Goal: Transaction & Acquisition: Purchase product/service

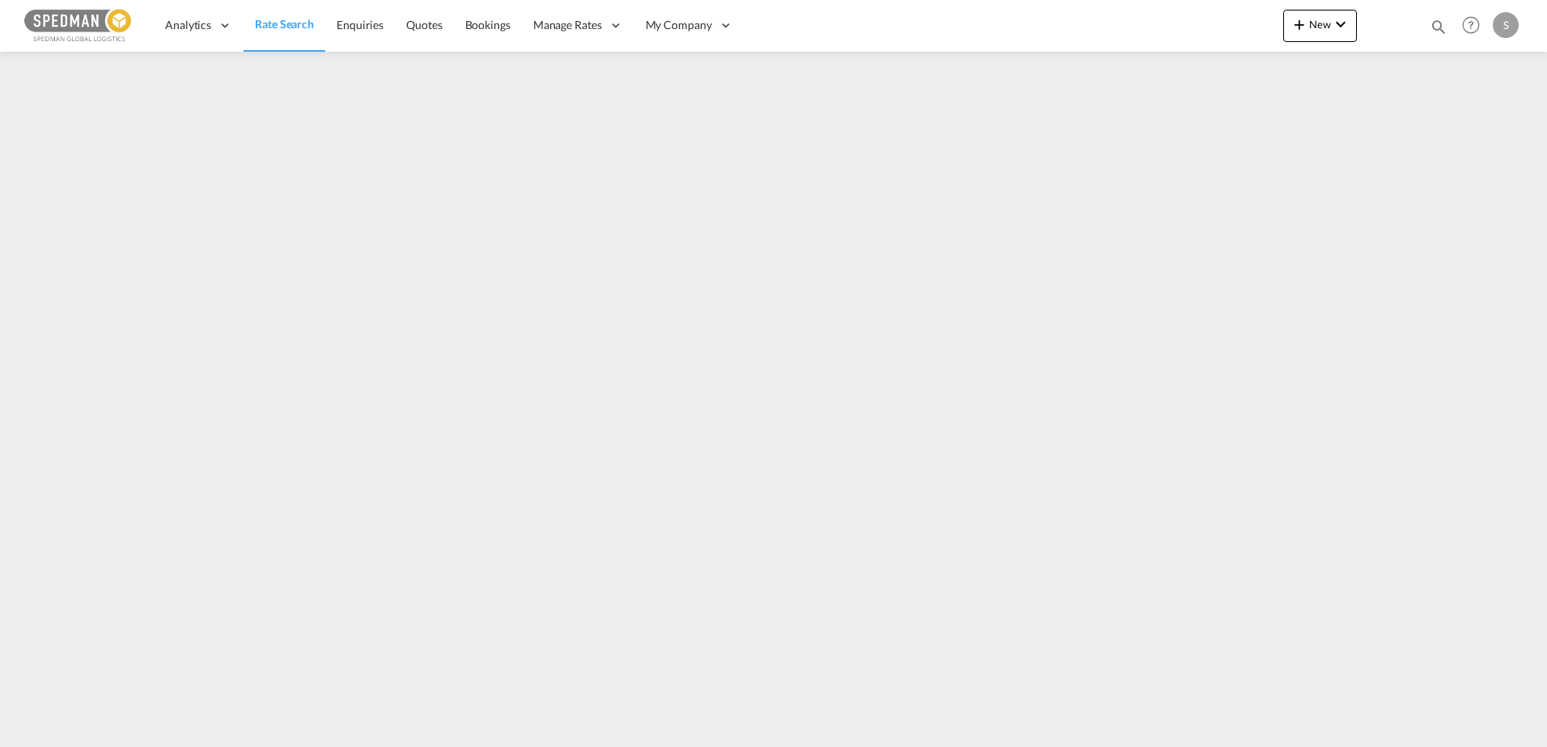
click at [290, 21] on span "Rate Search" at bounding box center [284, 24] width 59 height 14
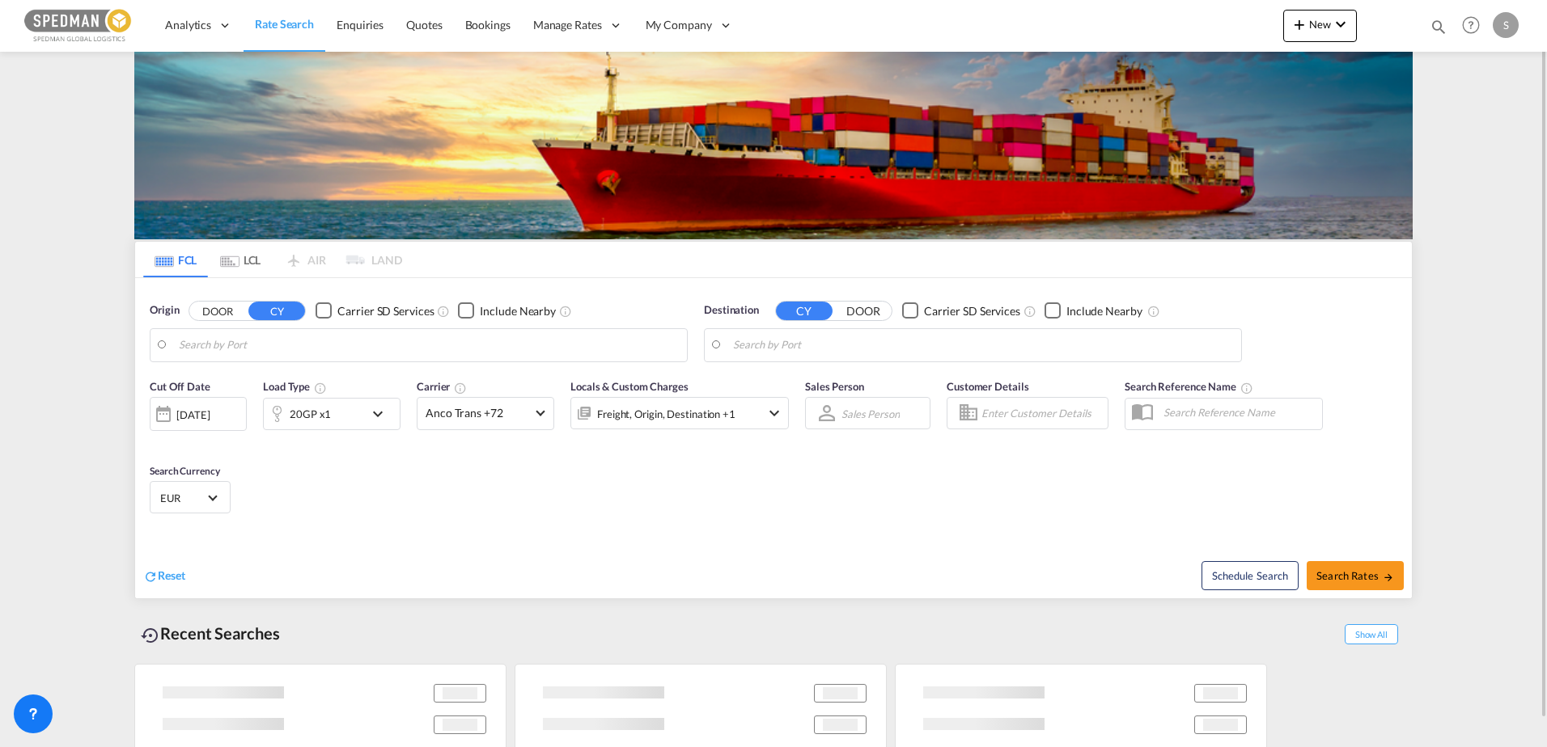
click at [349, 347] on input "Search by Port" at bounding box center [429, 345] width 500 height 24
type input "[GEOGRAPHIC_DATA], NOKRS"
type input "Sohar, OMSOH"
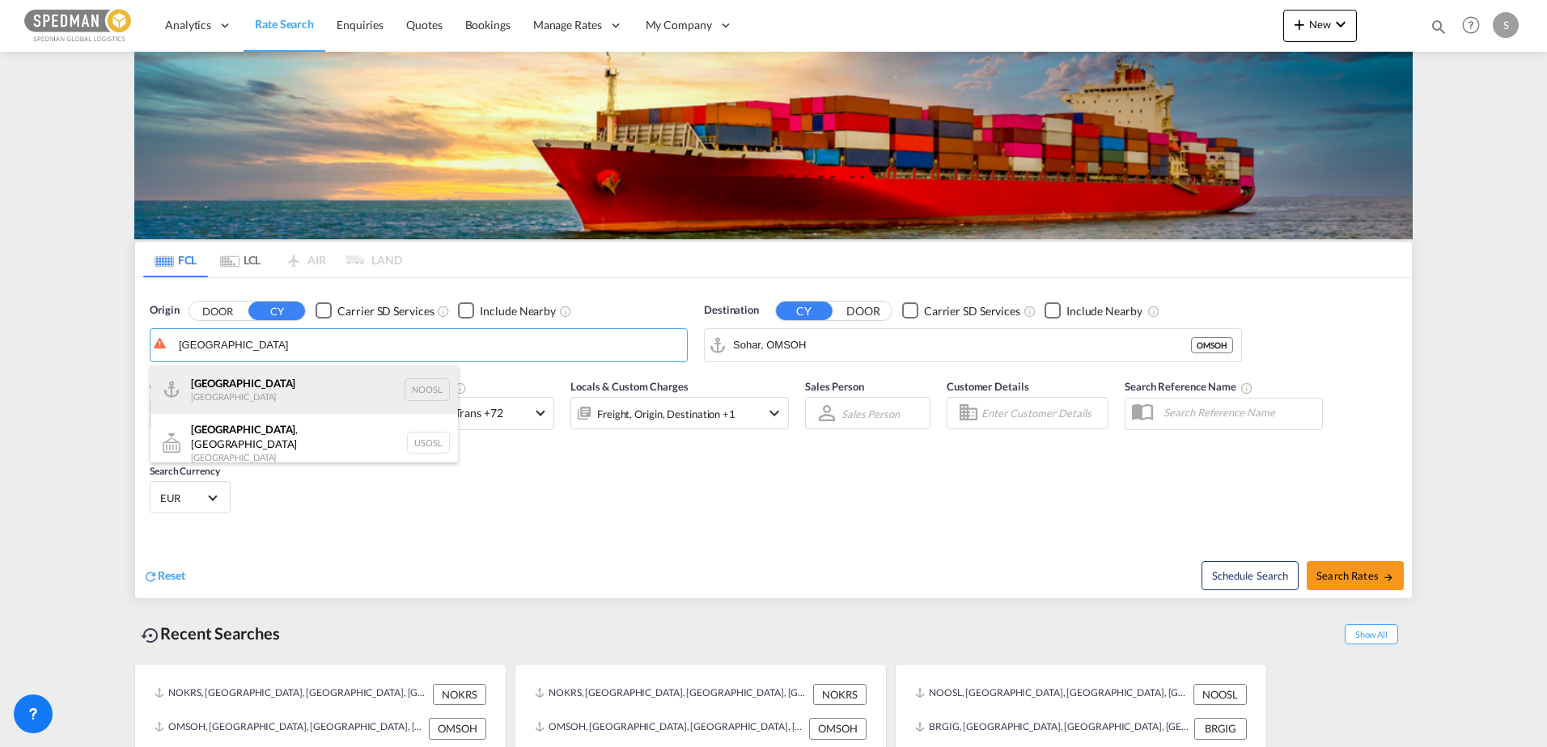
click at [224, 390] on div "[GEOGRAPHIC_DATA] [GEOGRAPHIC_DATA] NOOSL" at bounding box center [303, 390] width 307 height 49
type input "[GEOGRAPHIC_DATA], NOOSL"
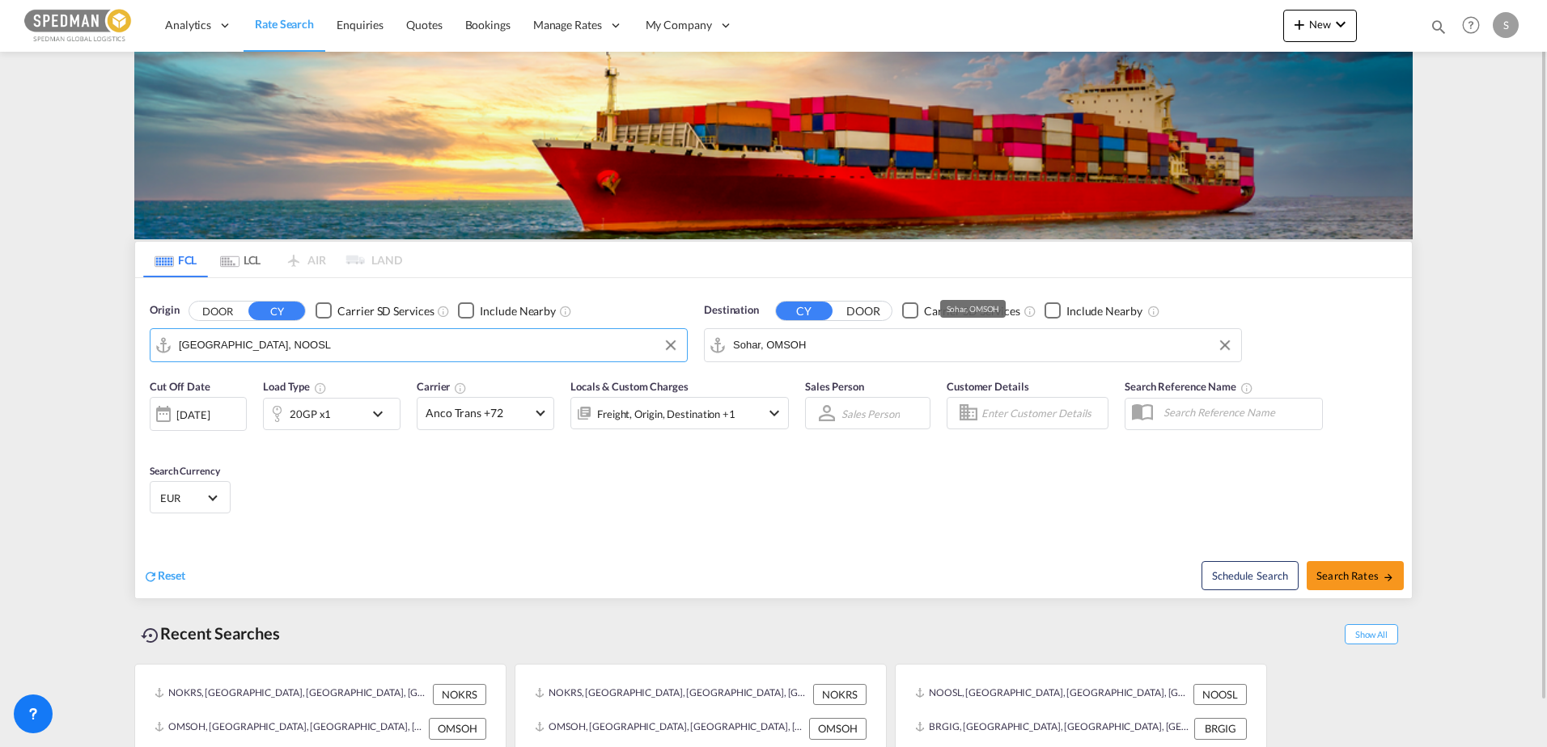
click at [818, 347] on input "Sohar, OMSOH" at bounding box center [983, 345] width 500 height 24
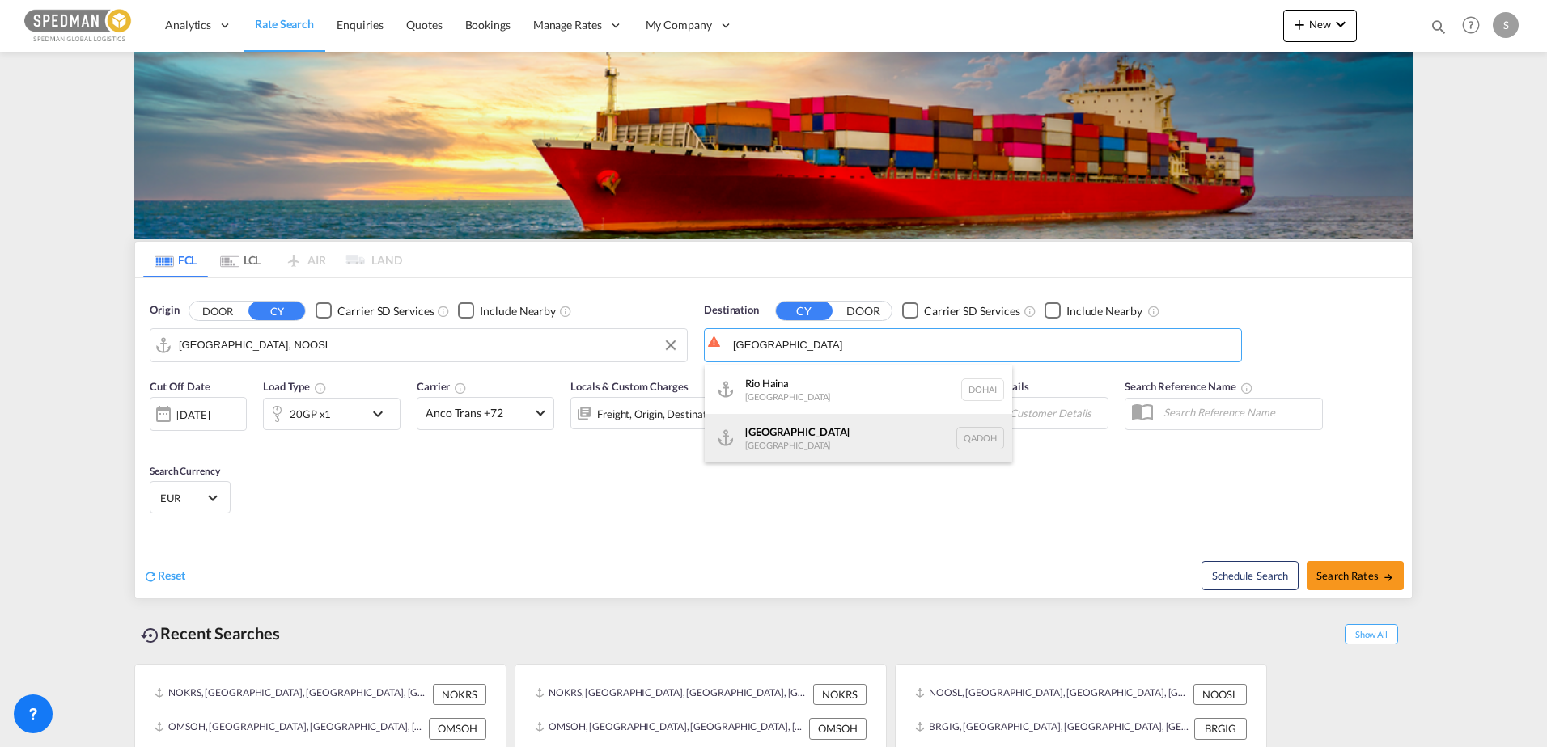
click at [782, 432] on div "Doha [GEOGRAPHIC_DATA] [GEOGRAPHIC_DATA]" at bounding box center [858, 438] width 307 height 49
type input "[GEOGRAPHIC_DATA], QADOH"
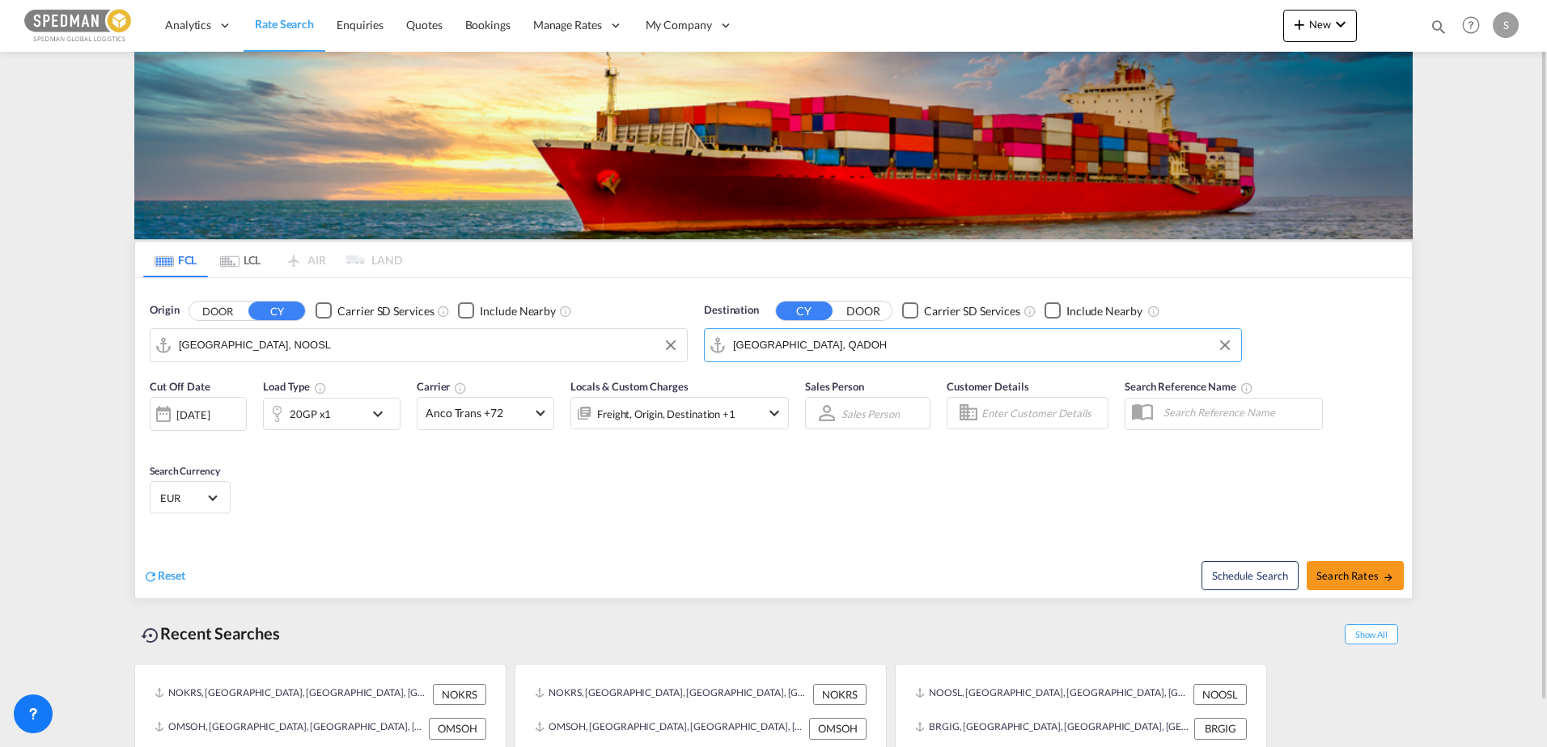
click at [286, 412] on div at bounding box center [277, 414] width 26 height 32
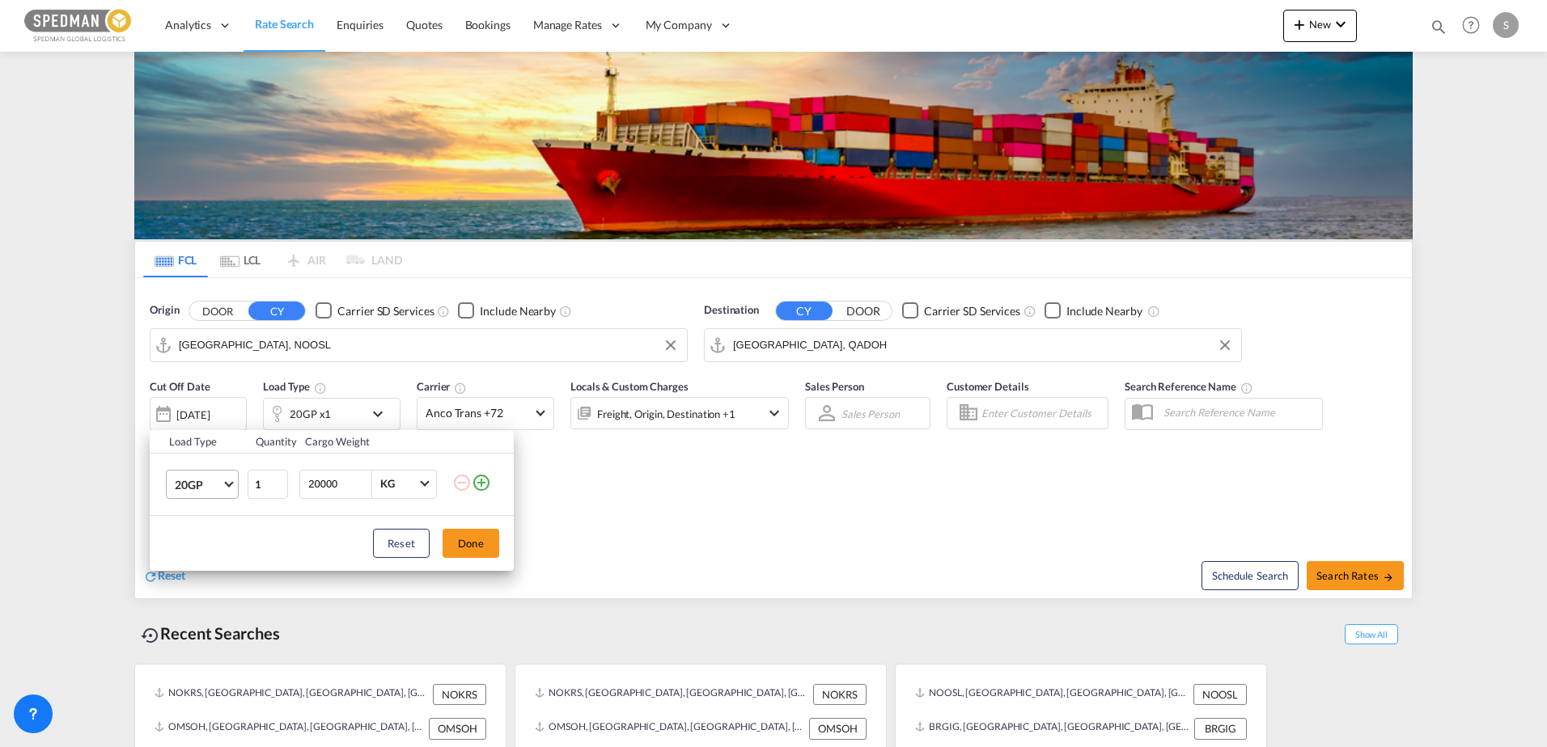
click at [229, 497] on md-select-value "20GP" at bounding box center [205, 485] width 65 height 28
click at [196, 522] on div "40GP" at bounding box center [189, 523] width 28 height 16
click at [483, 551] on button "Done" at bounding box center [470, 543] width 57 height 29
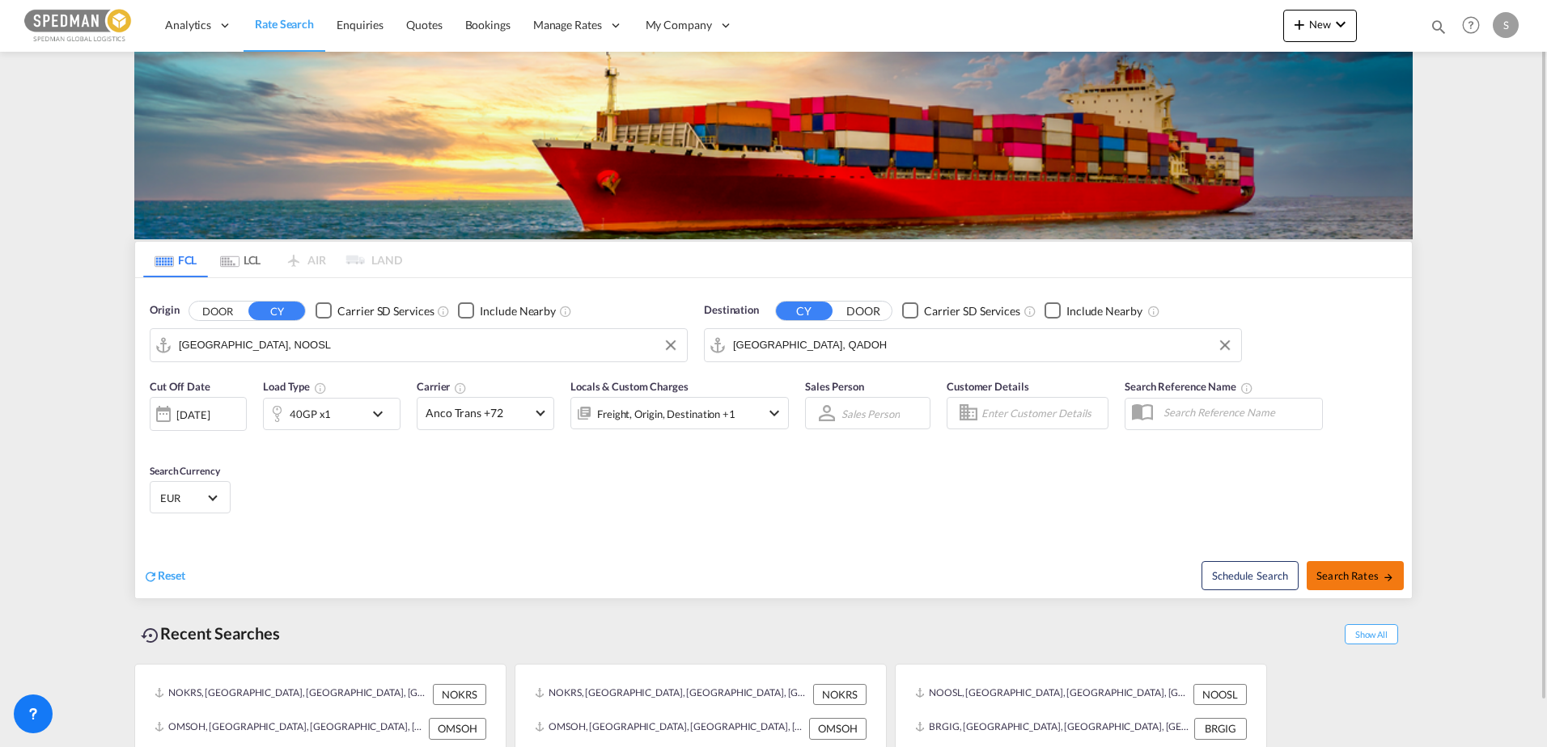
click at [1334, 574] on span "Search Rates" at bounding box center [1355, 575] width 78 height 13
type input "NOOSL to QADOH / [DATE]"
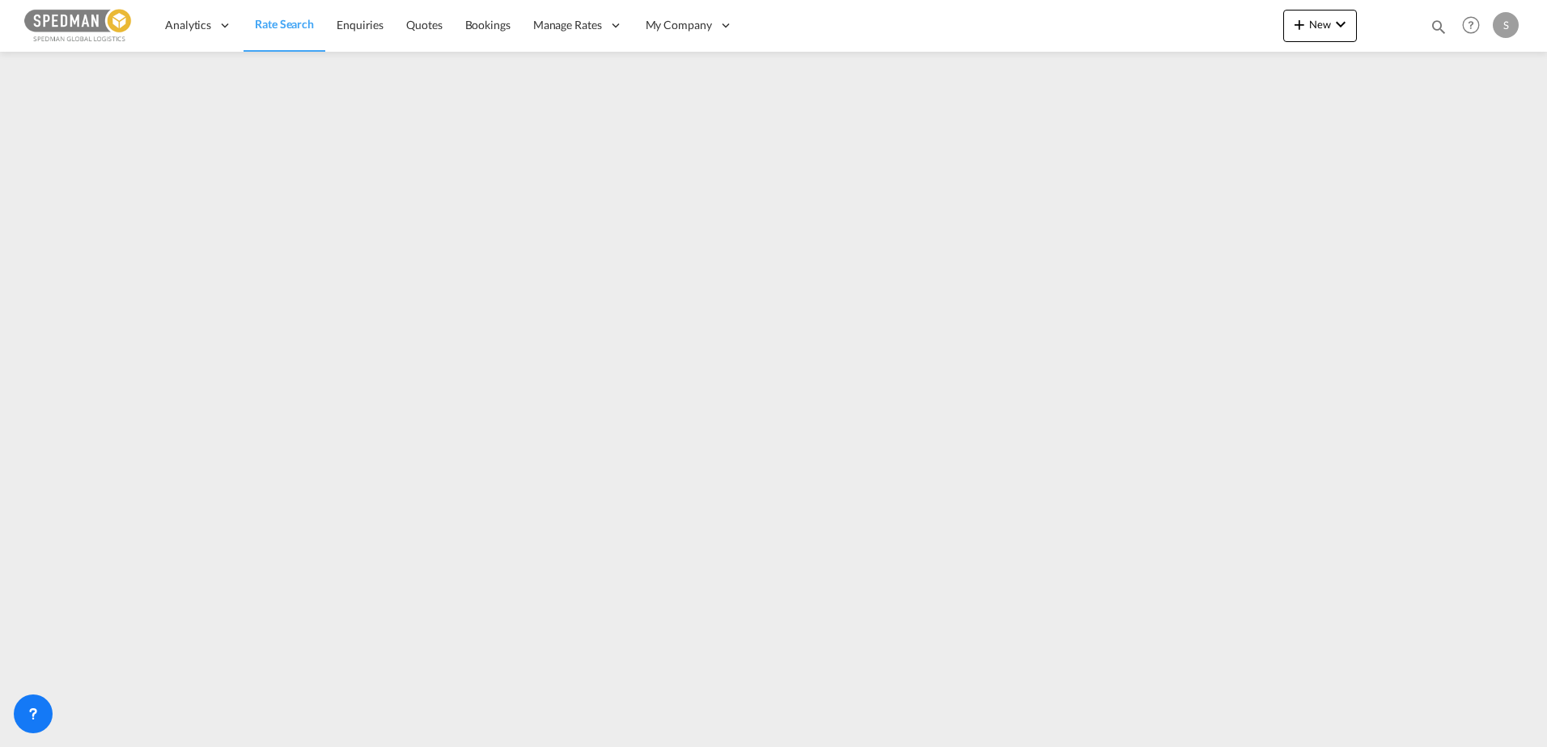
click at [303, 28] on span "Rate Search" at bounding box center [284, 24] width 59 height 14
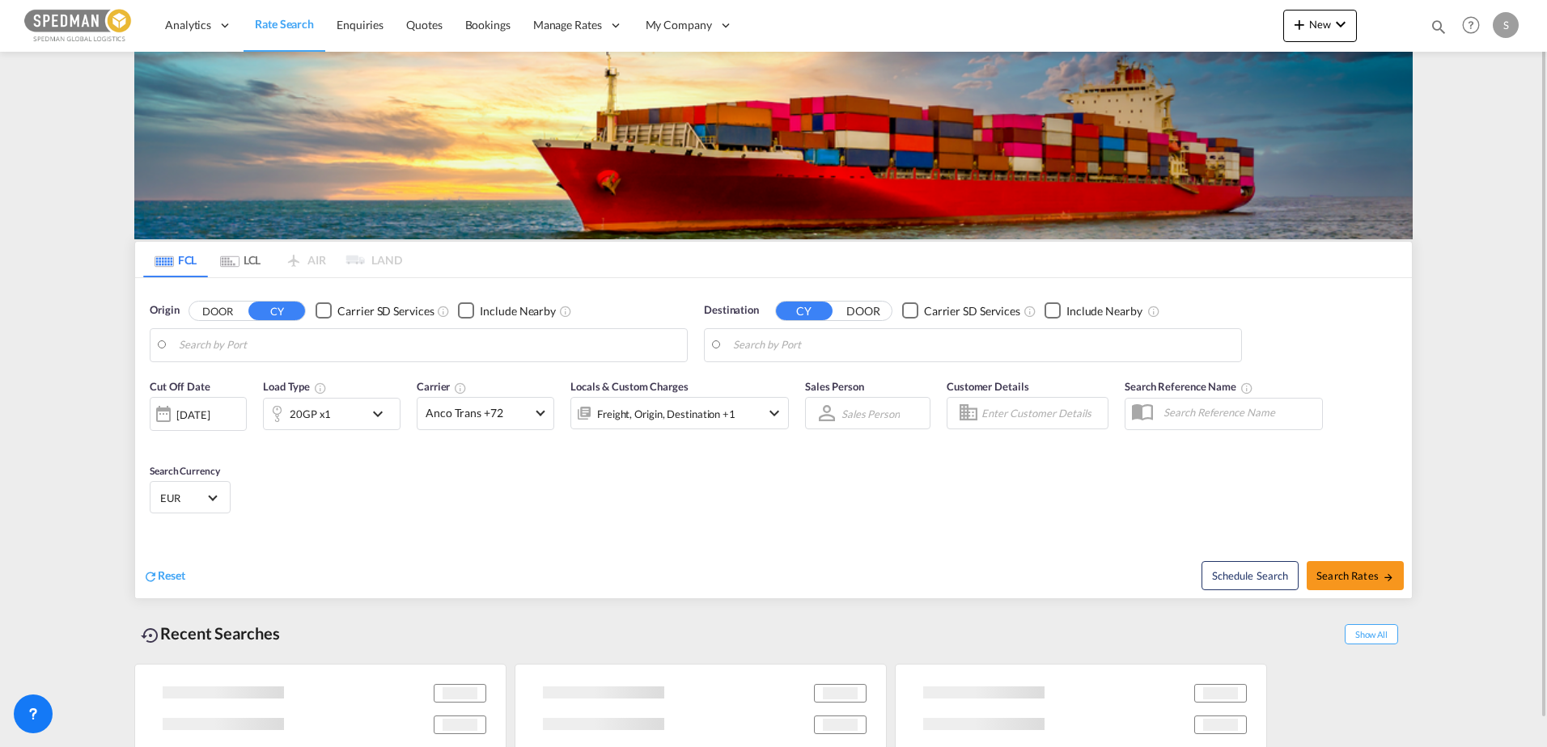
type input "Bergen, NOBGO"
type input "[GEOGRAPHIC_DATA], QADOH"
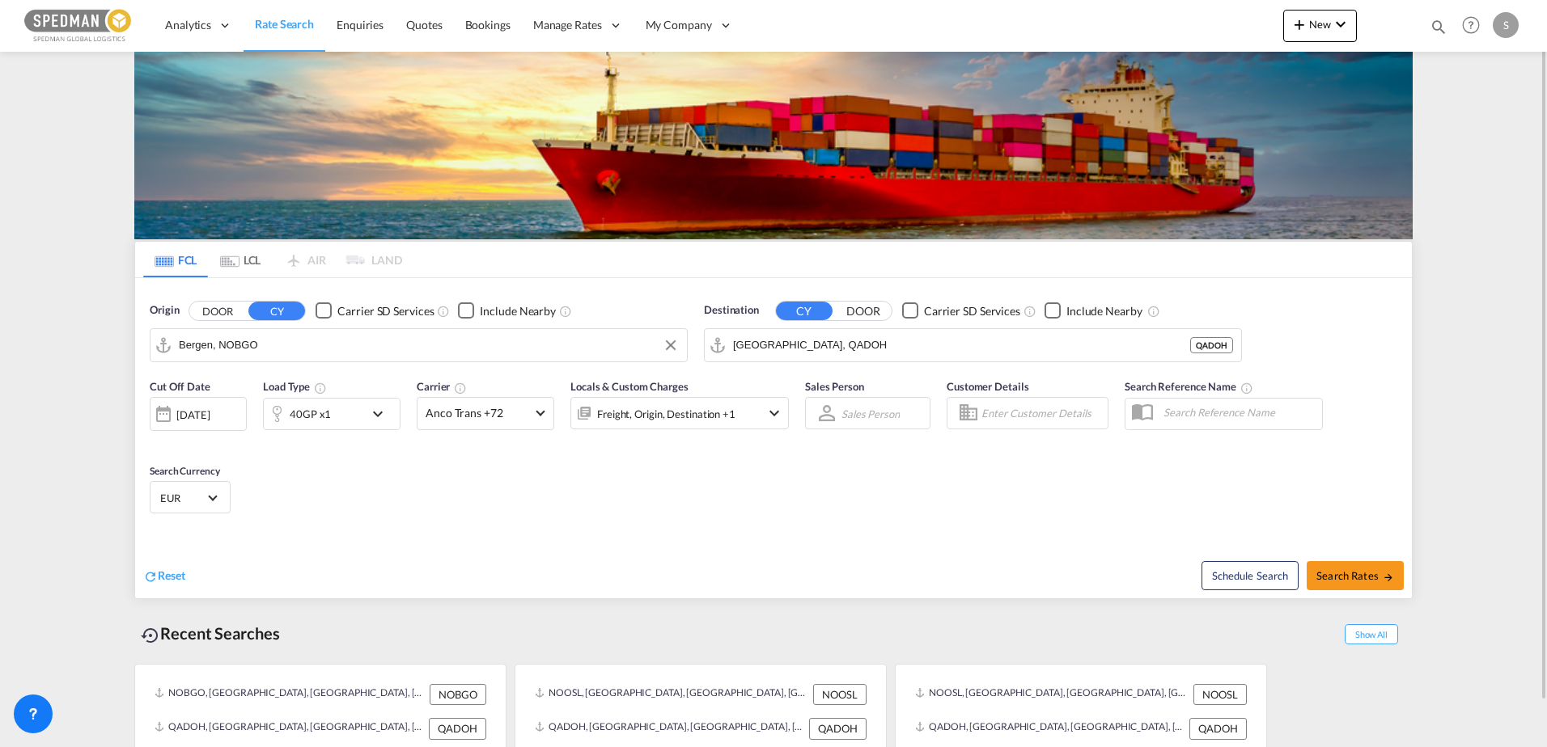
click at [335, 335] on input "Bergen, NOBGO" at bounding box center [429, 345] width 500 height 24
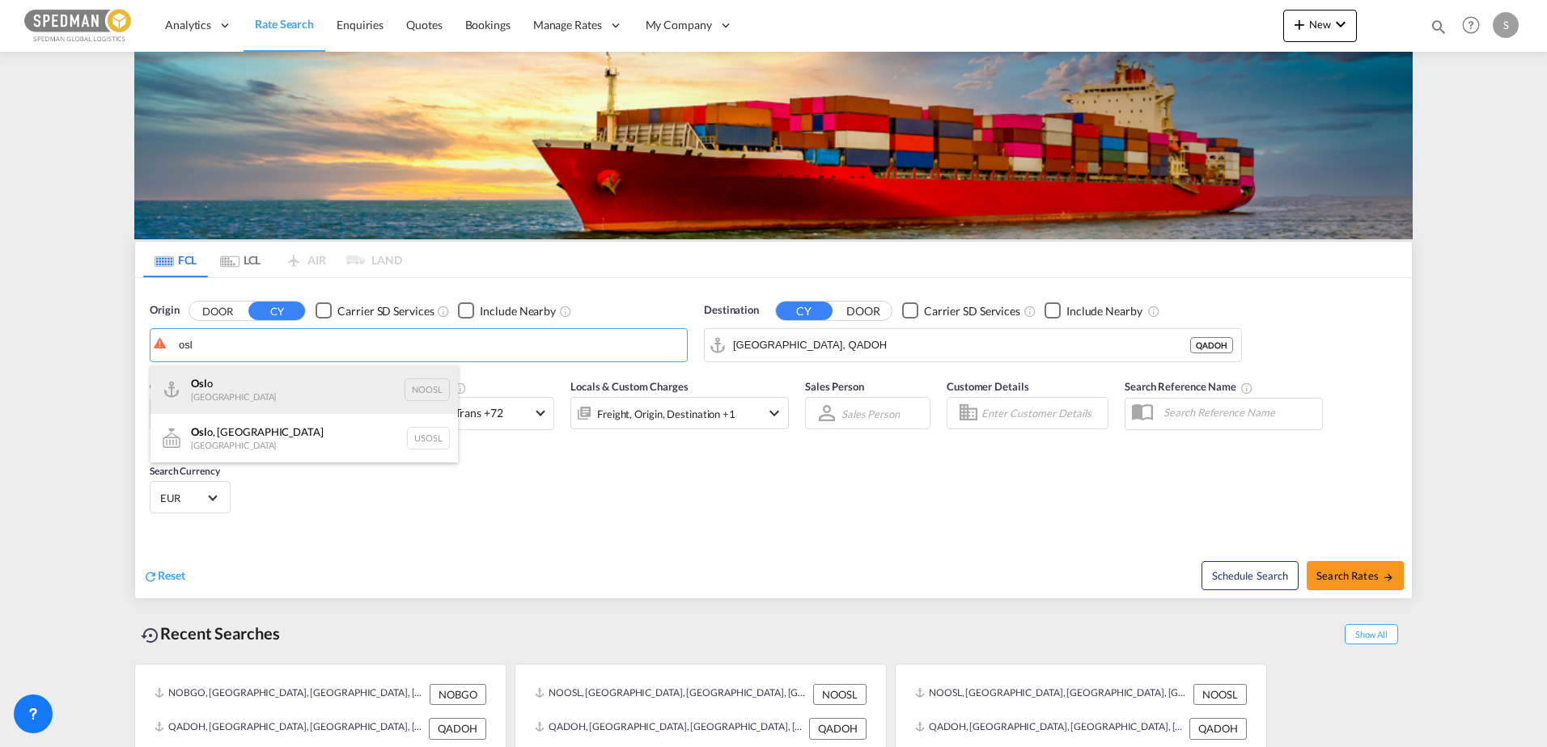
click at [285, 396] on div "Osl o Norway NOOSL" at bounding box center [303, 390] width 307 height 49
type input "[GEOGRAPHIC_DATA], NOOSL"
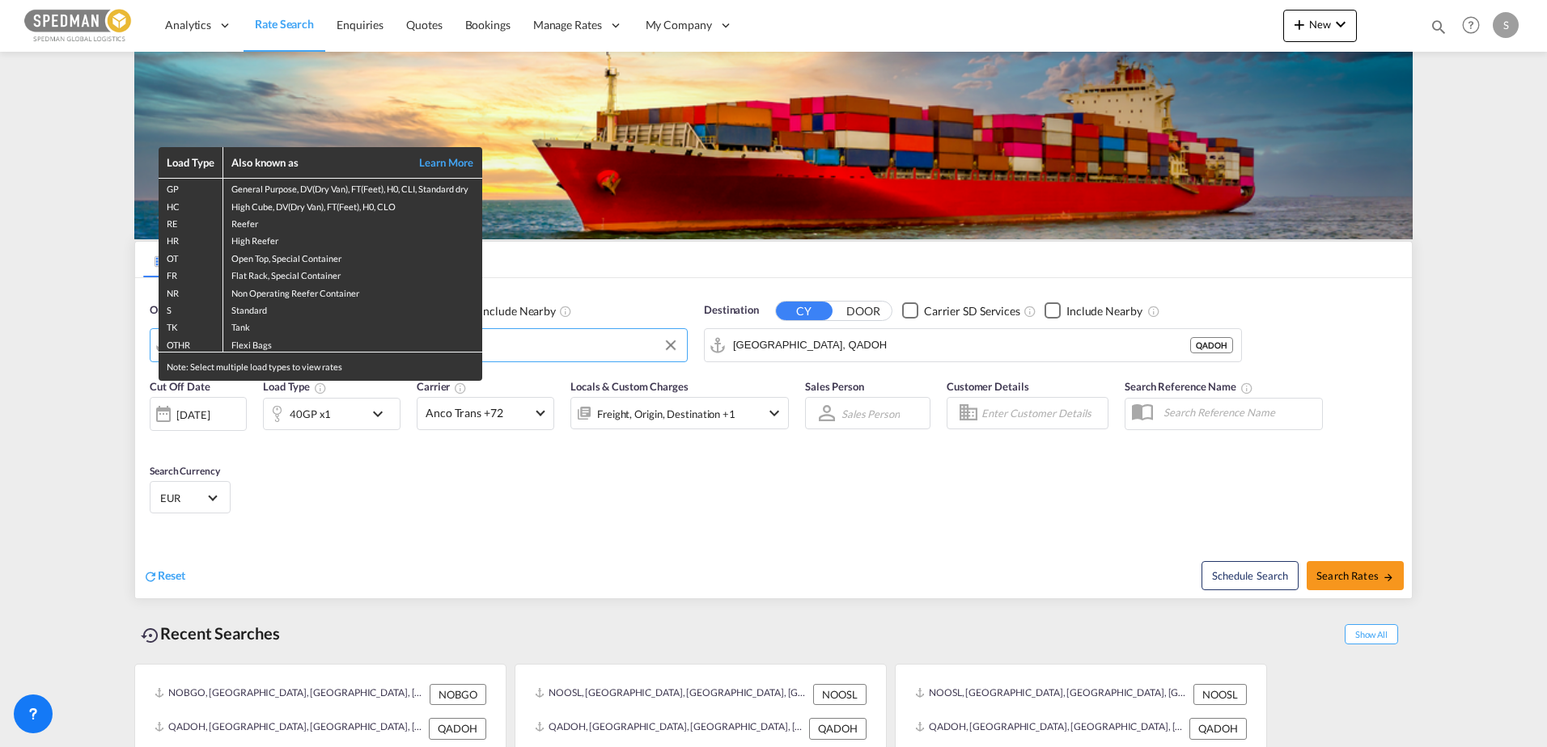
click at [815, 342] on div "Load Type Also known as Learn More GP General Purpose, DV(Dry Van), FT(Feet), H…" at bounding box center [773, 373] width 1547 height 747
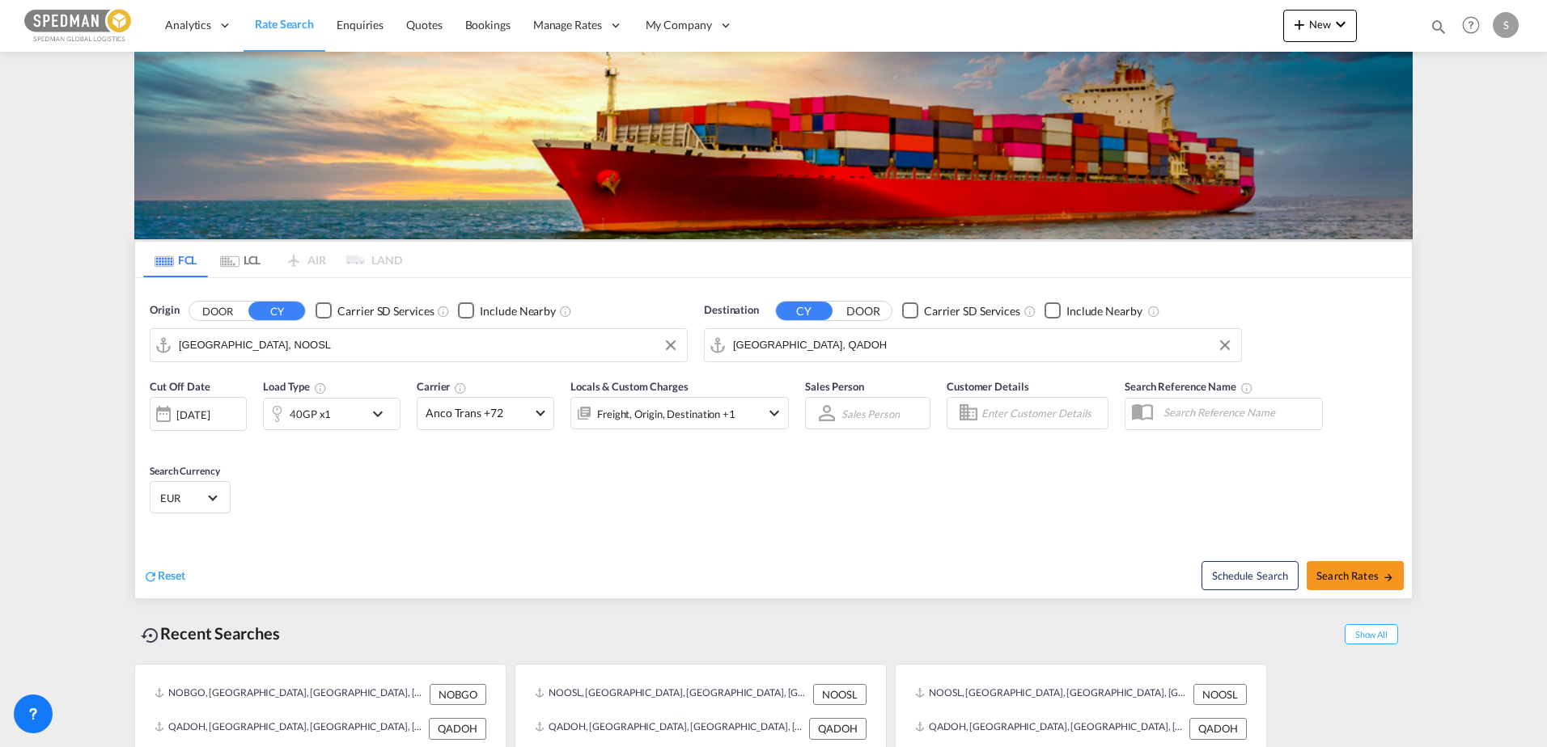
click at [815, 342] on input "[GEOGRAPHIC_DATA], QADOH" at bounding box center [983, 345] width 500 height 24
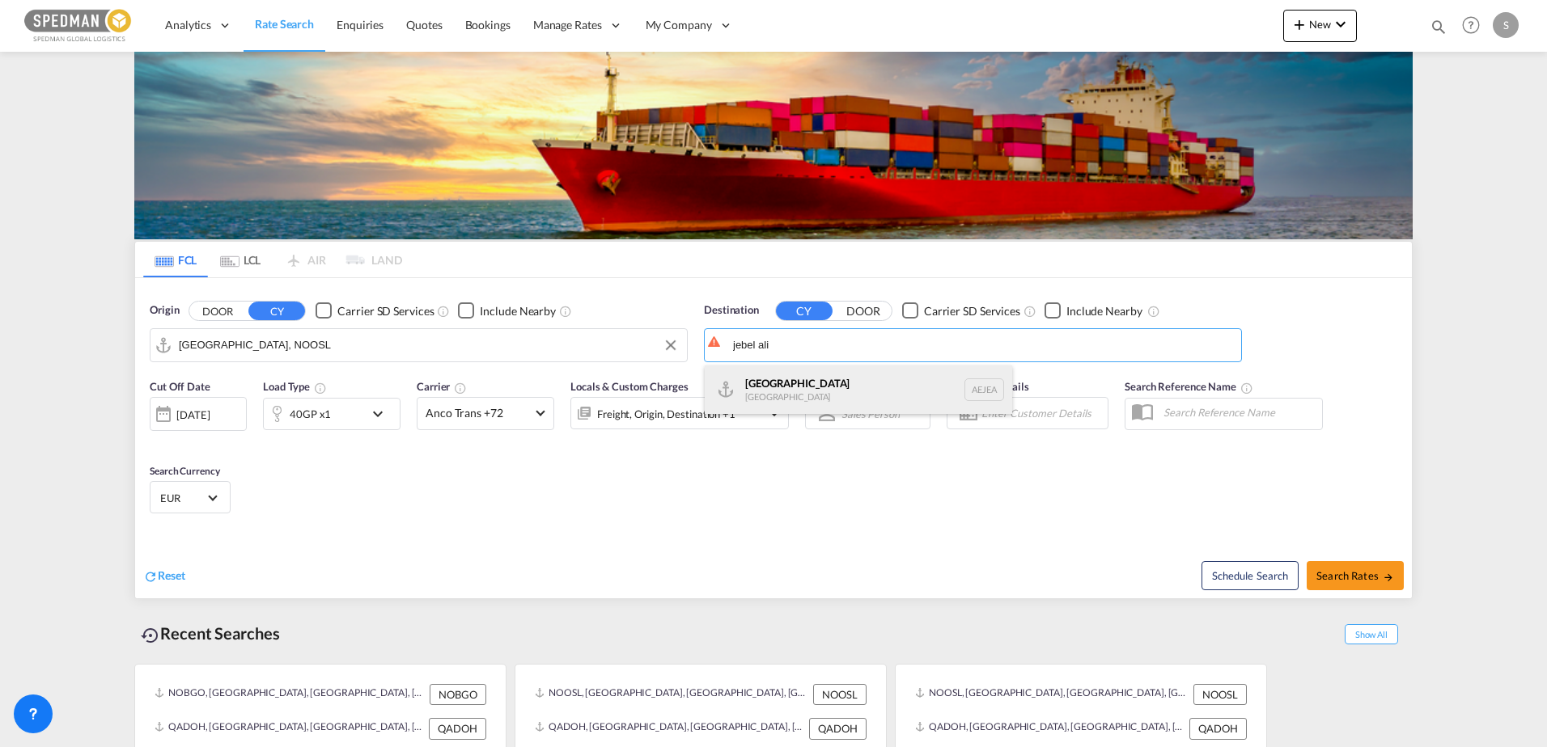
click at [805, 390] on div "[GEOGRAPHIC_DATA] [GEOGRAPHIC_DATA]" at bounding box center [858, 390] width 307 height 49
type input "[GEOGRAPHIC_DATA], [GEOGRAPHIC_DATA]"
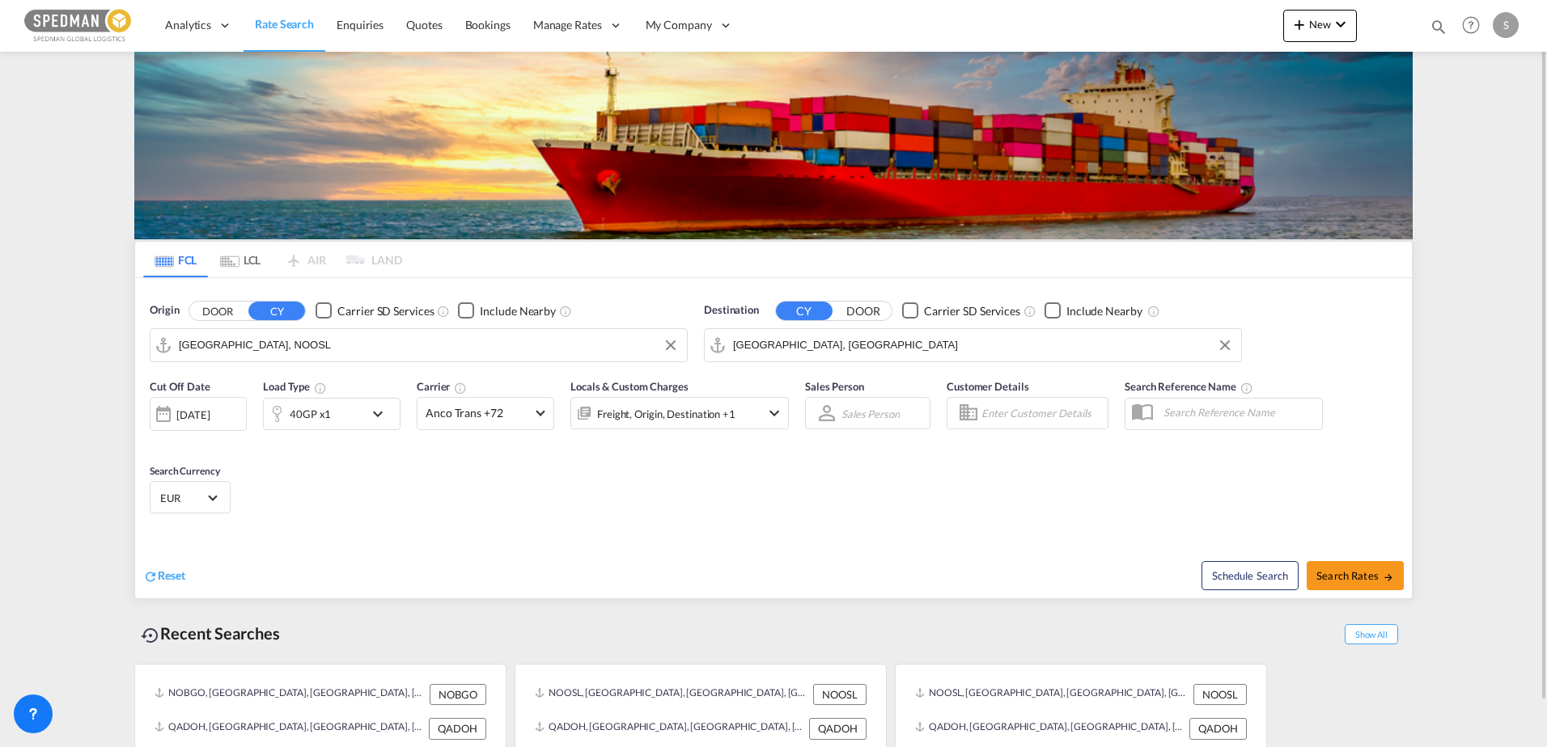
click at [350, 415] on div "40GP x1" at bounding box center [314, 414] width 100 height 32
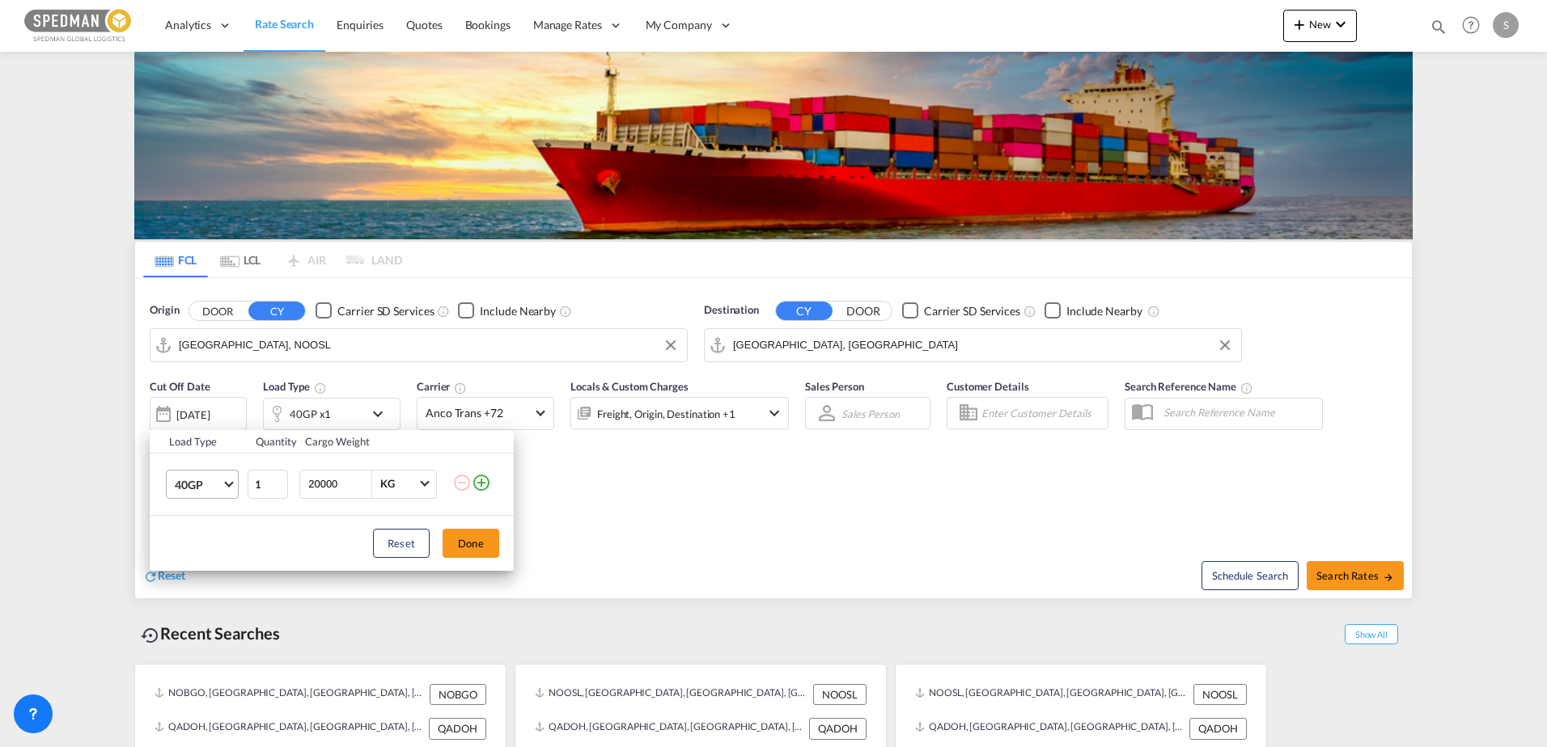
click at [205, 480] on span "40GP" at bounding box center [198, 485] width 47 height 16
click at [218, 441] on md-option "20GP" at bounding box center [217, 445] width 110 height 39
click at [463, 551] on button "Done" at bounding box center [470, 543] width 57 height 29
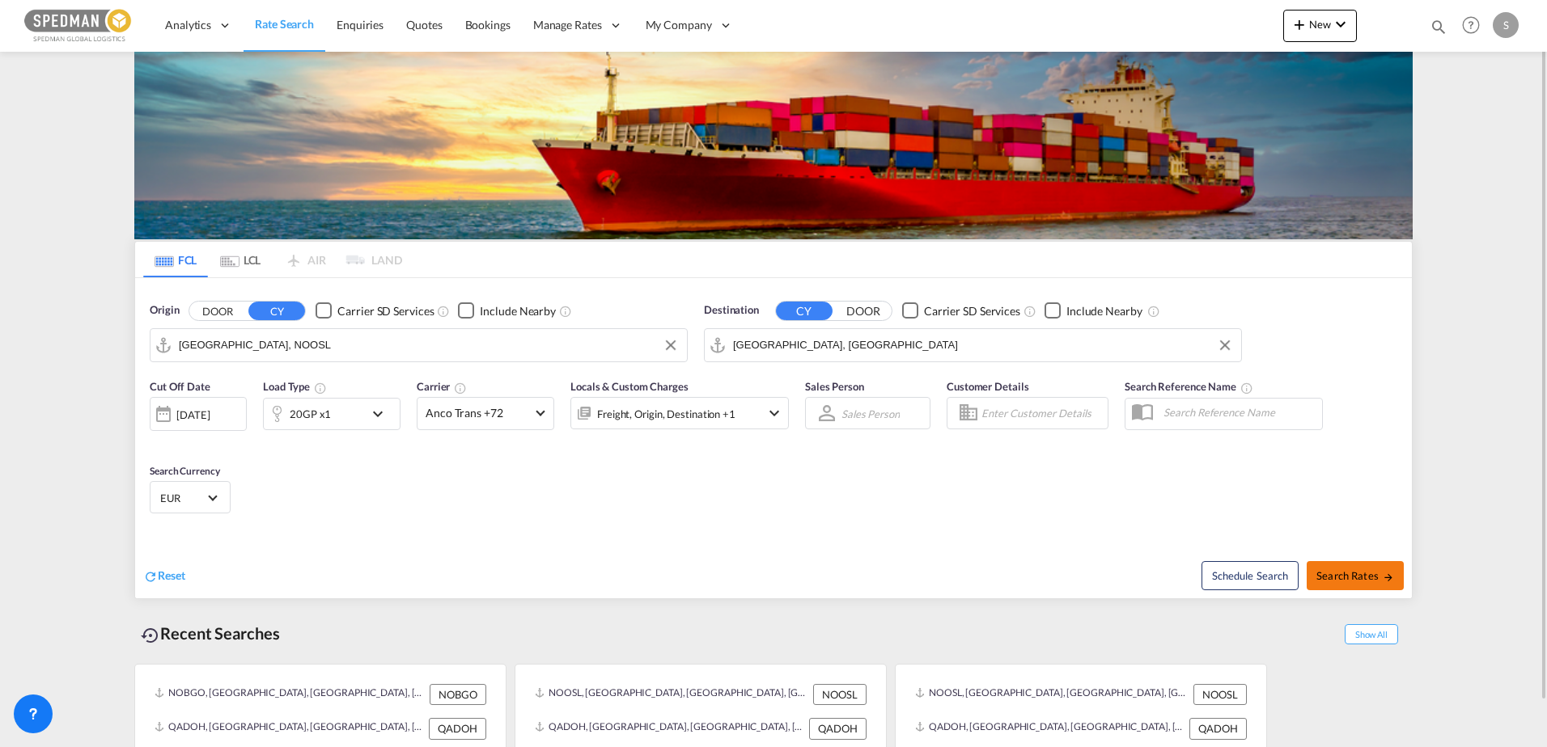
click at [1361, 574] on span "Search Rates" at bounding box center [1355, 575] width 78 height 13
type input "NOOSL to AEJEA / [DATE]"
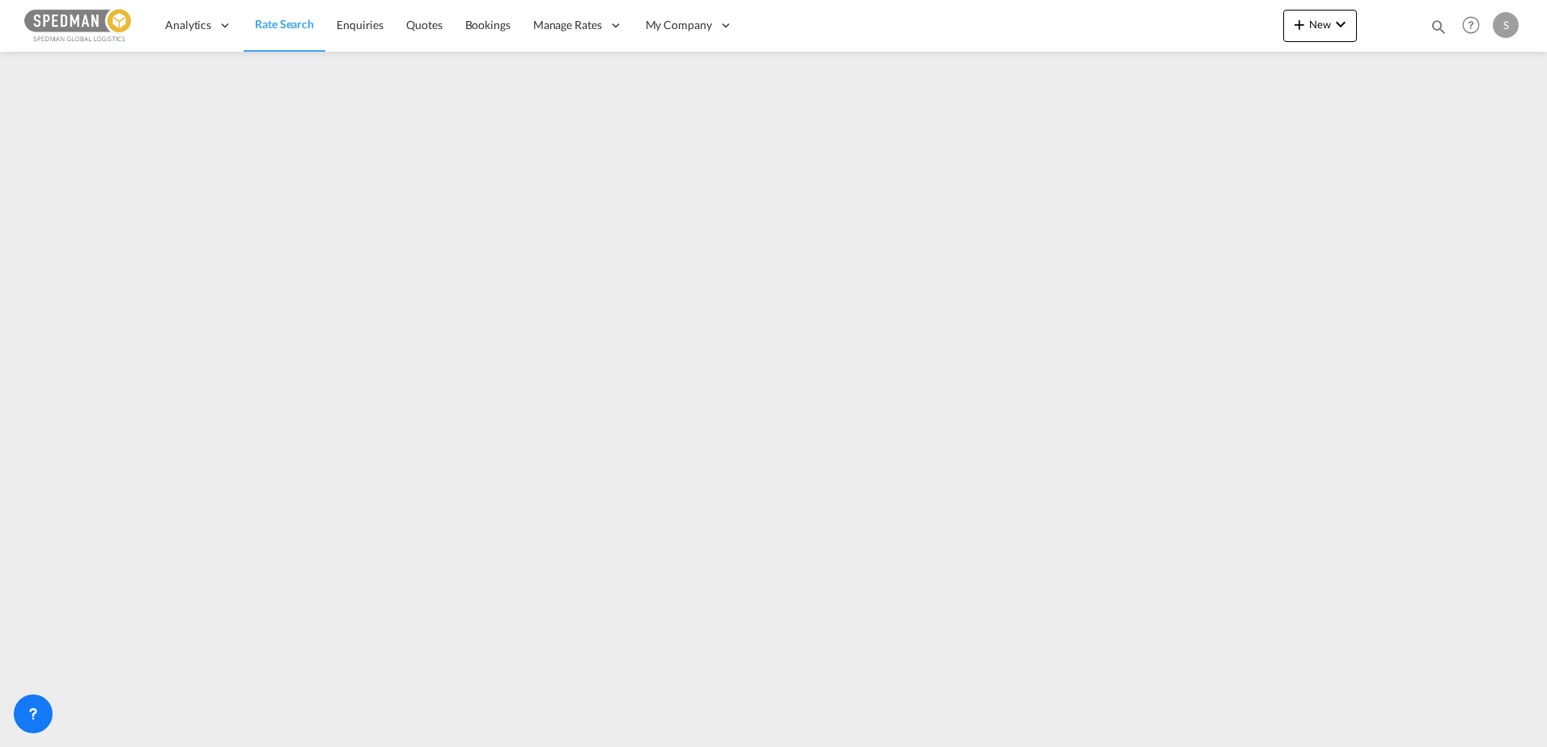
click at [283, 23] on span "Rate Search" at bounding box center [284, 24] width 59 height 14
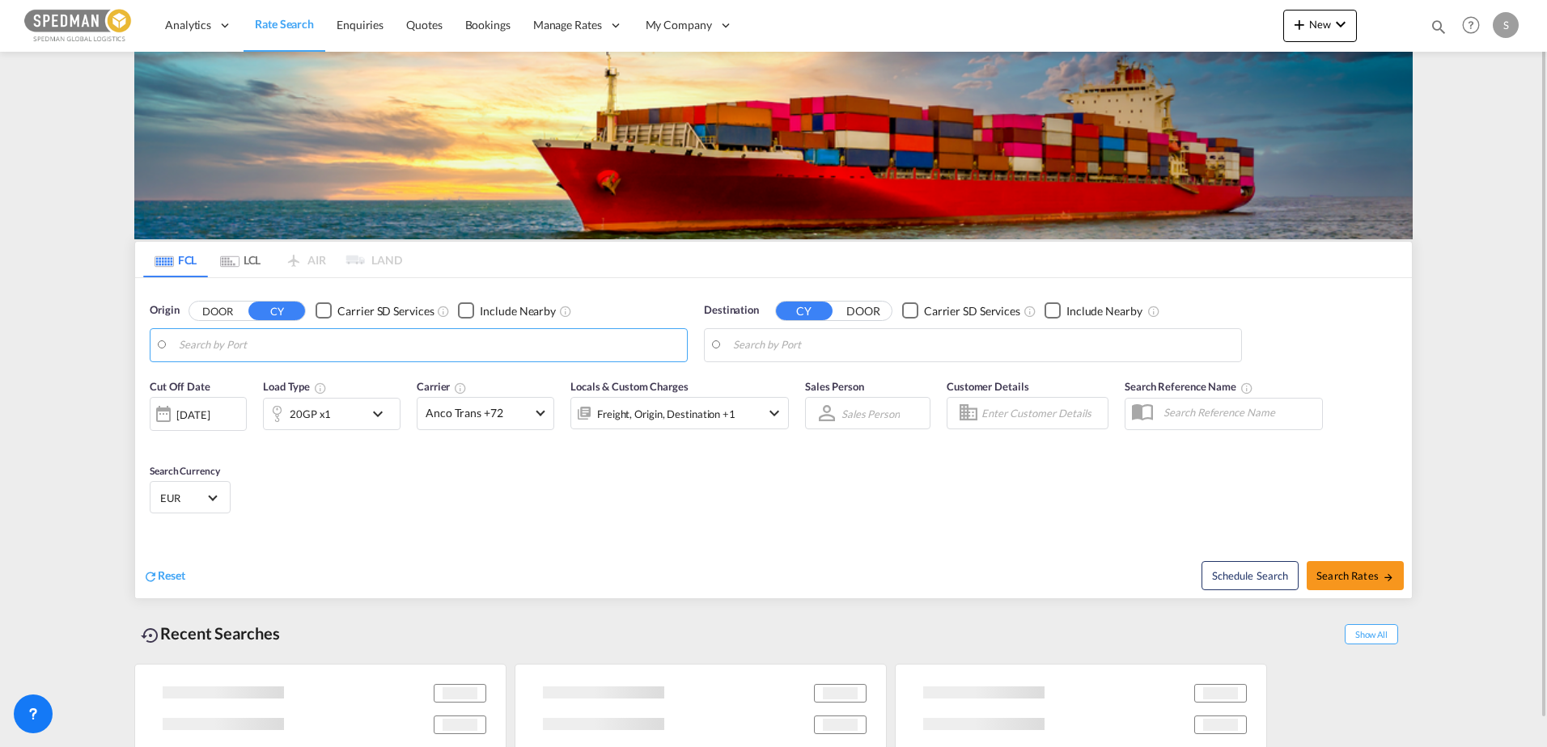
click at [284, 359] on md-autocomplete-wrap at bounding box center [429, 349] width 500 height 32
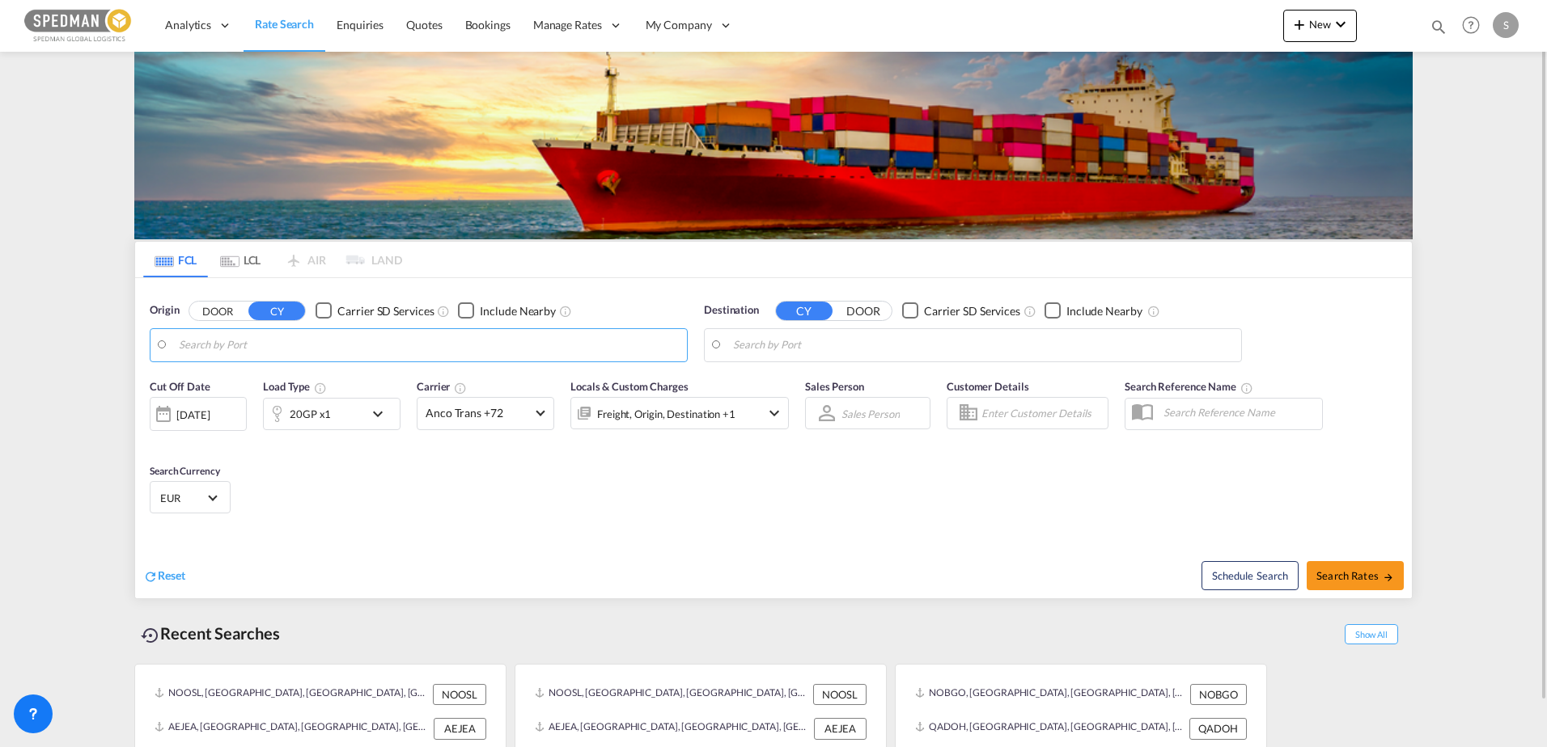
click at [282, 357] on body "Analytics Dashboard Rate Search Enquiries Quotes Bookings" at bounding box center [773, 373] width 1547 height 747
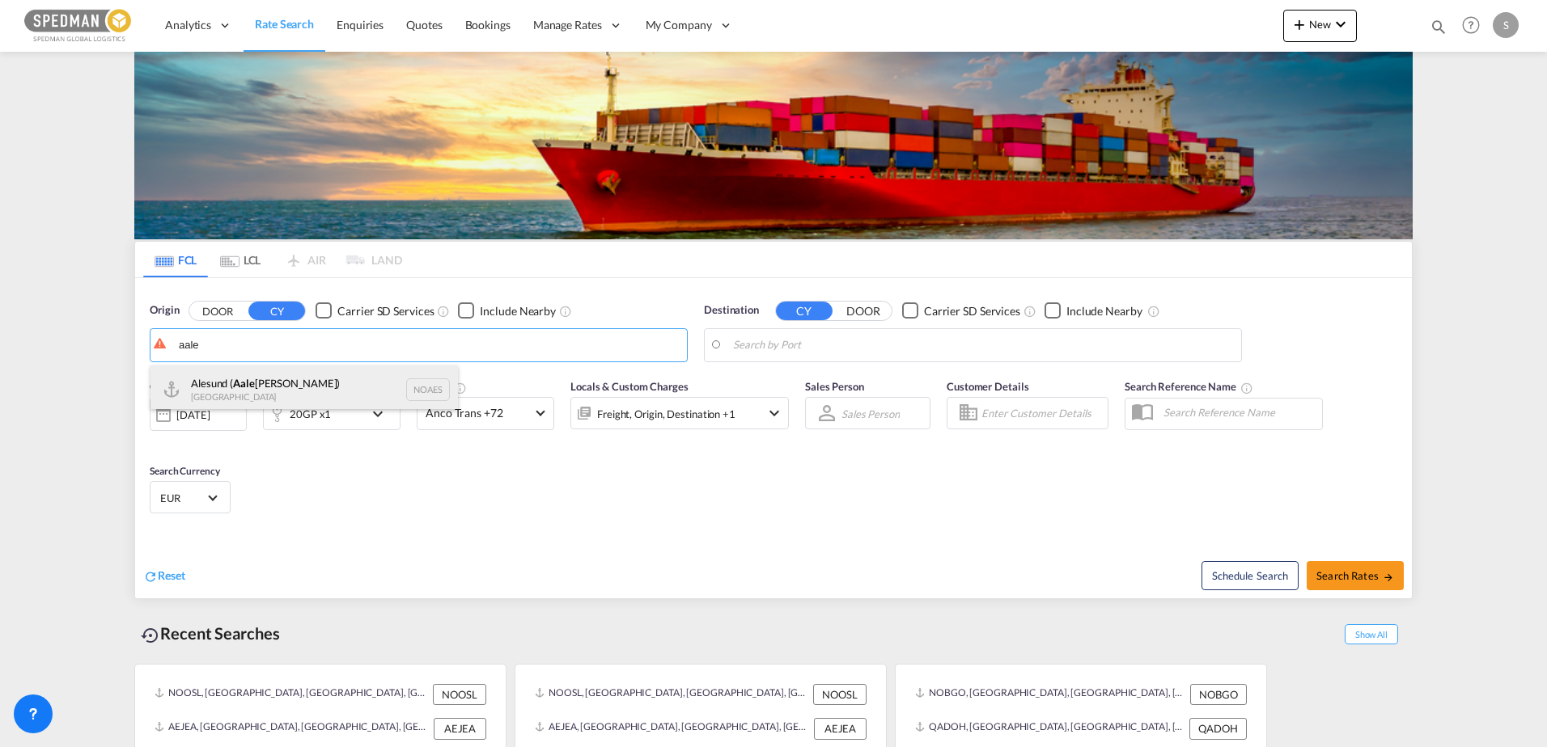
click at [262, 378] on div "Alesund ( Aale [PERSON_NAME]) [GEOGRAPHIC_DATA] NOAES" at bounding box center [303, 390] width 307 height 49
type input "Alesund ([GEOGRAPHIC_DATA]), NOAES"
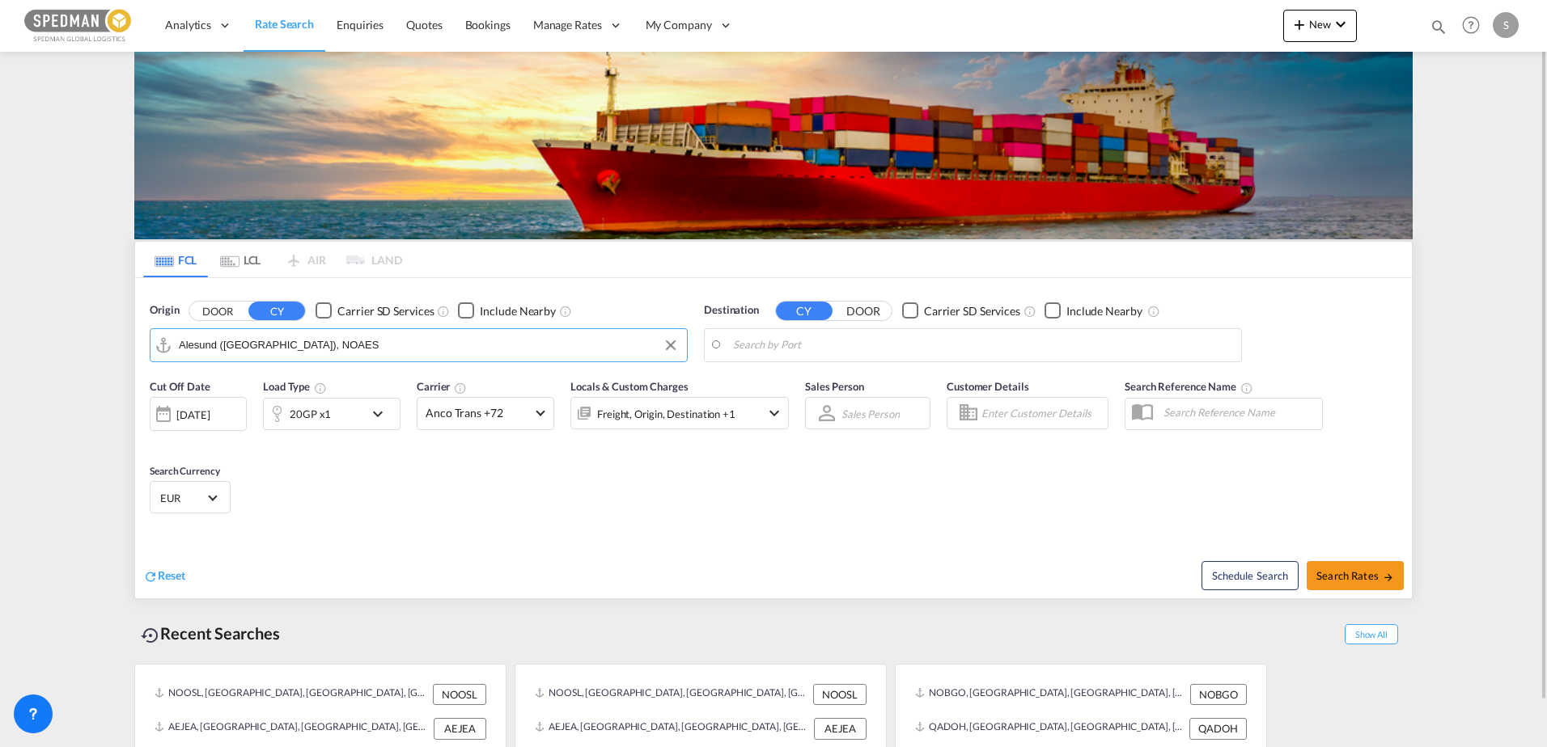
click at [896, 342] on body "Analytics Dashboard Rate Search Enquiries Quotes Bookings" at bounding box center [773, 373] width 1547 height 747
drag, startPoint x: 781, startPoint y: 341, endPoint x: 701, endPoint y: 325, distance: 81.5
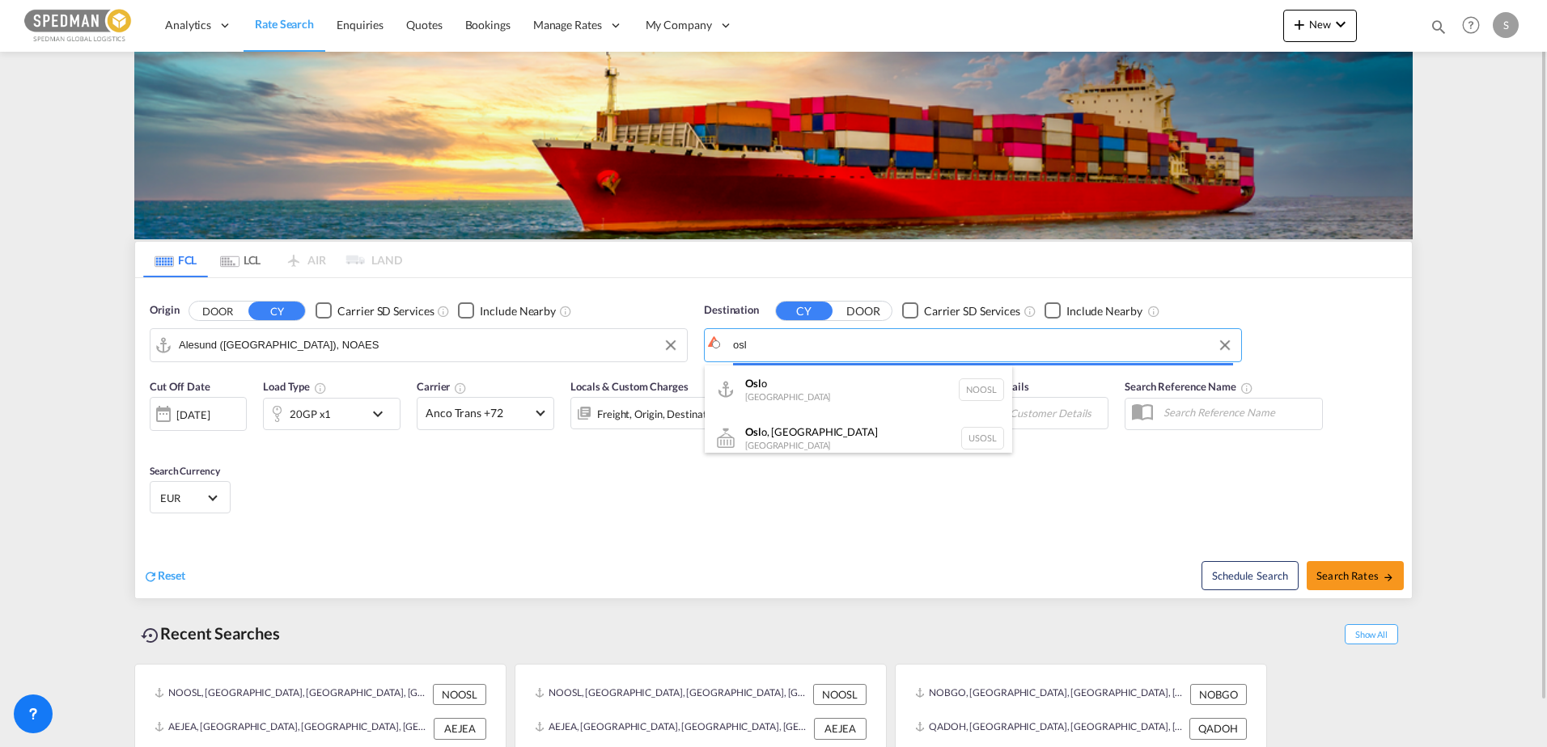
click at [796, 338] on body "Analytics Dashboard Rate Search Enquiries Quotes Bookings" at bounding box center [773, 373] width 1547 height 747
click at [796, 338] on input "osl" at bounding box center [983, 345] width 500 height 24
click at [796, 338] on body "Analytics Dashboard Rate Search Enquiries Quotes Bookings" at bounding box center [773, 373] width 1547 height 747
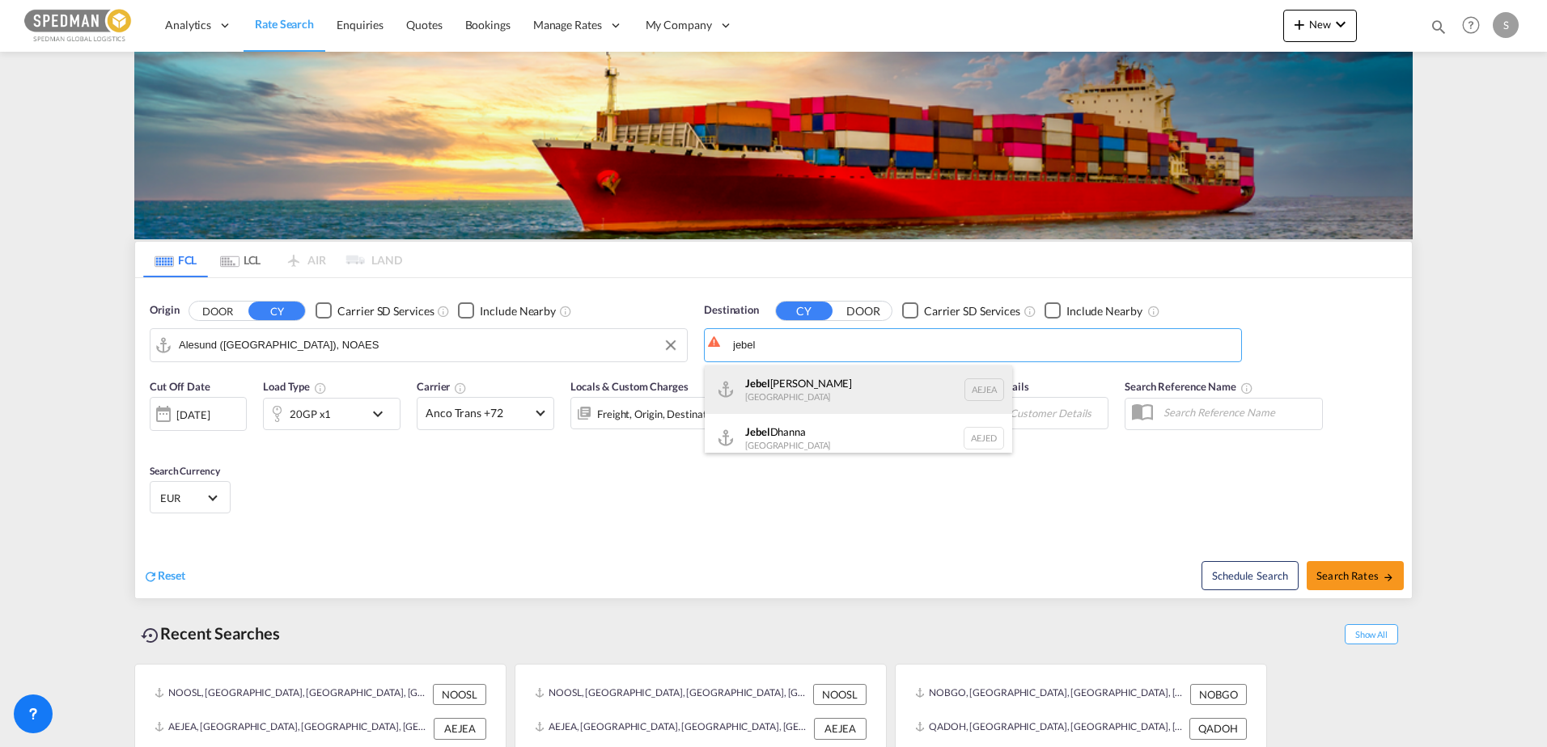
click at [796, 375] on div "[GEOGRAPHIC_DATA] [GEOGRAPHIC_DATA]" at bounding box center [858, 390] width 307 height 49
type input "[GEOGRAPHIC_DATA], [GEOGRAPHIC_DATA]"
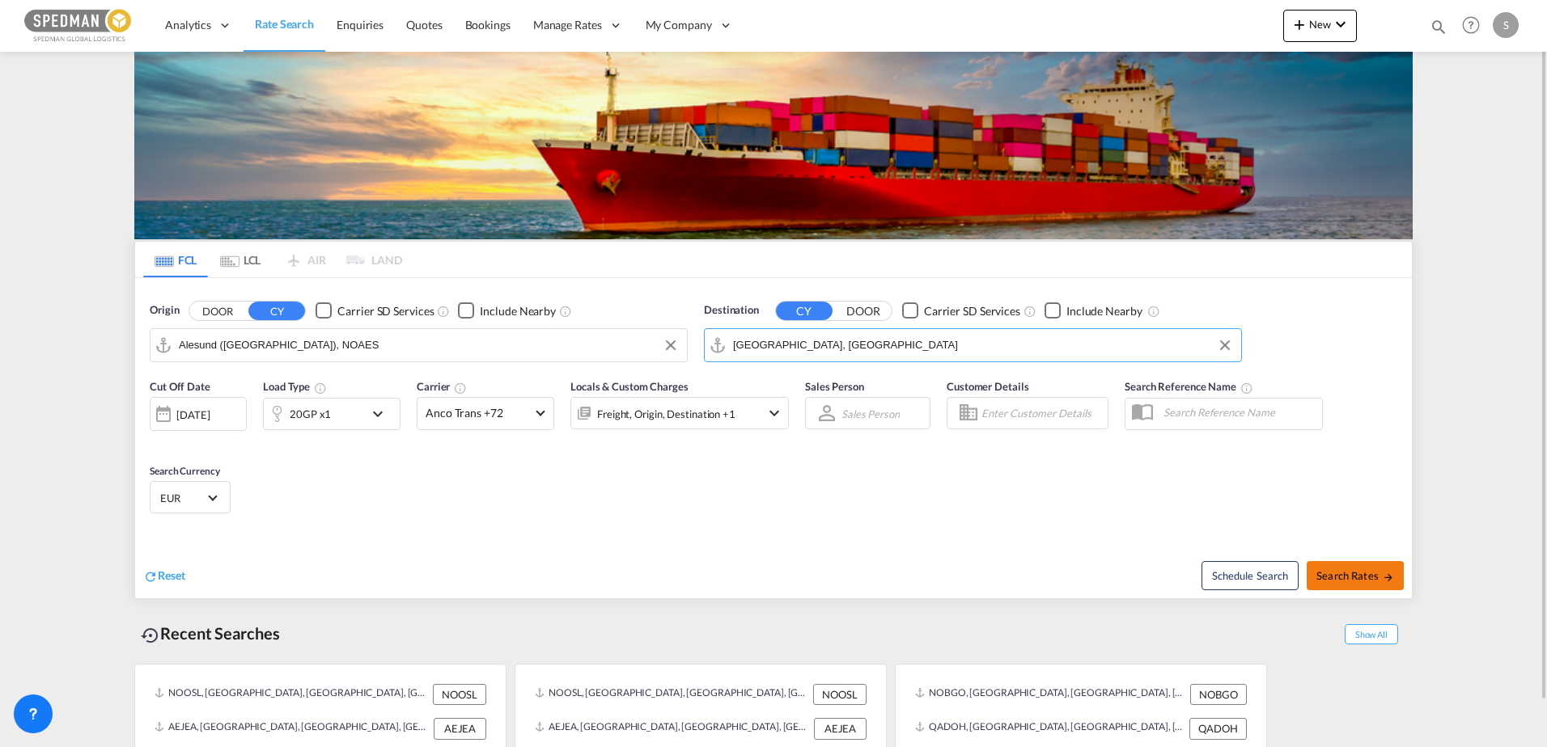
click at [1338, 570] on span "Search Rates" at bounding box center [1355, 575] width 78 height 13
type input "NOAES to AEJEA / [DATE]"
